Goal: Book appointment/travel/reservation

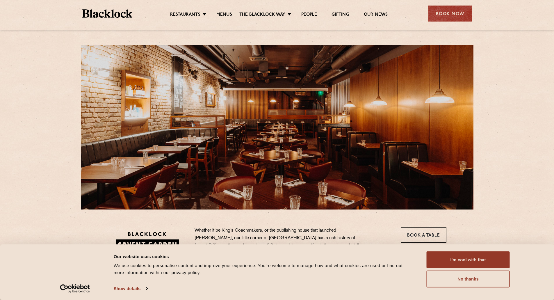
click at [448, 17] on div "Book Now" at bounding box center [450, 14] width 44 height 16
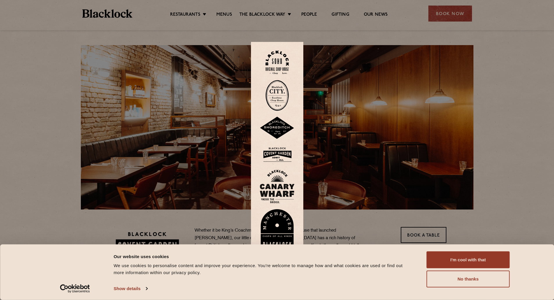
drag, startPoint x: 276, startPoint y: 155, endPoint x: 285, endPoint y: 155, distance: 9.3
click at [276, 155] on img at bounding box center [277, 154] width 35 height 19
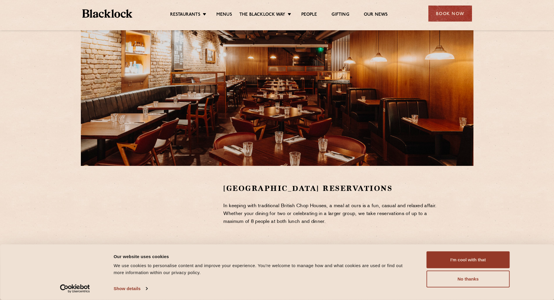
scroll to position [87, 0]
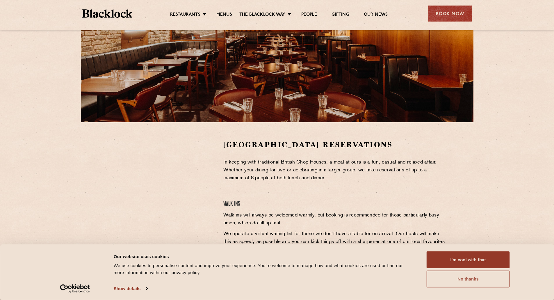
click at [475, 280] on button "No thanks" at bounding box center [468, 278] width 83 height 17
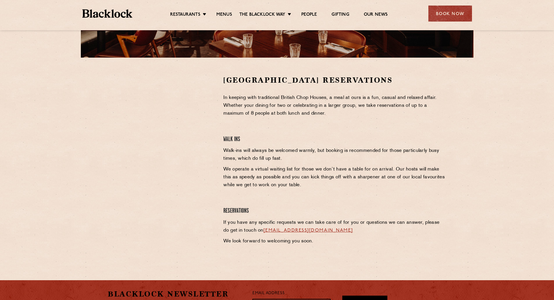
scroll to position [174, 0]
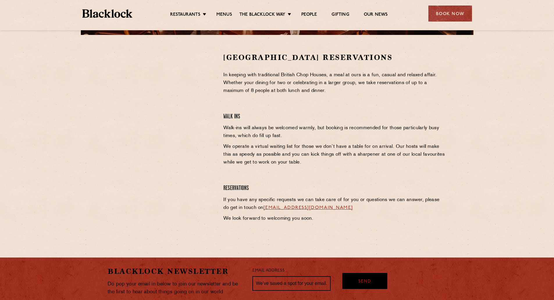
click at [278, 207] on link "[EMAIL_ADDRESS][DOMAIN_NAME]" at bounding box center [308, 207] width 90 height 5
